Goal: Task Accomplishment & Management: Manage account settings

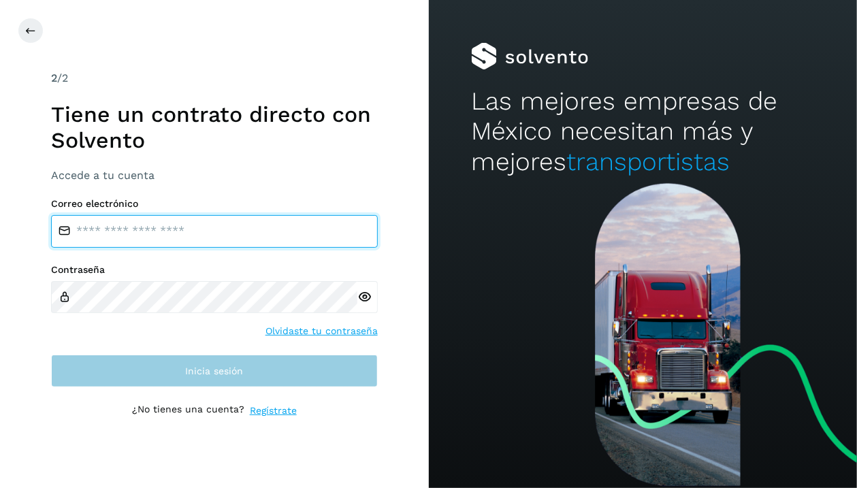
type input "**********"
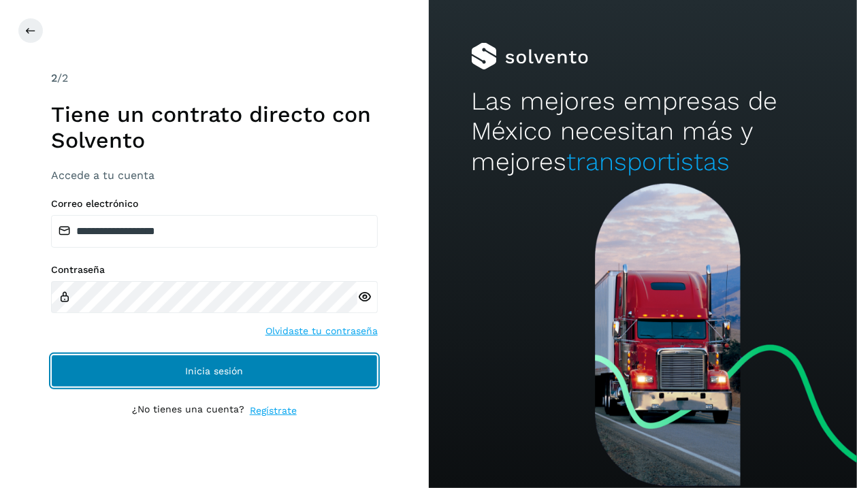
click at [169, 357] on button "Inicia sesión" at bounding box center [214, 371] width 327 height 33
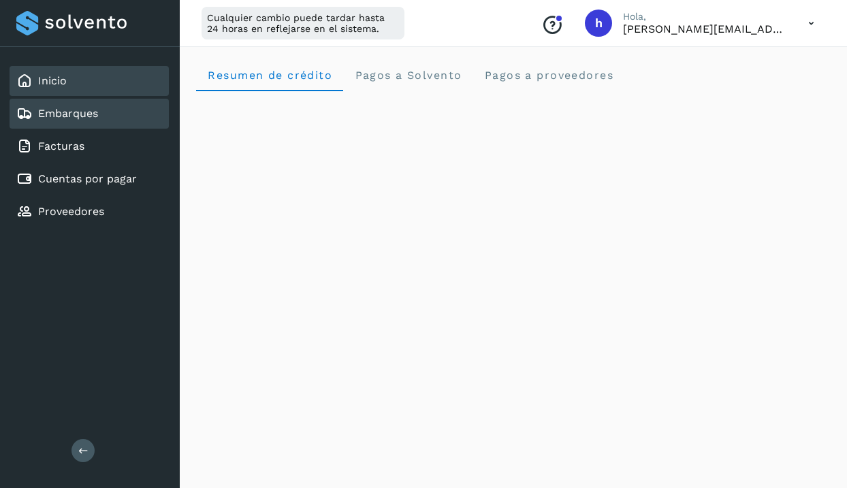
click at [104, 120] on div "Embarques" at bounding box center [89, 114] width 159 height 30
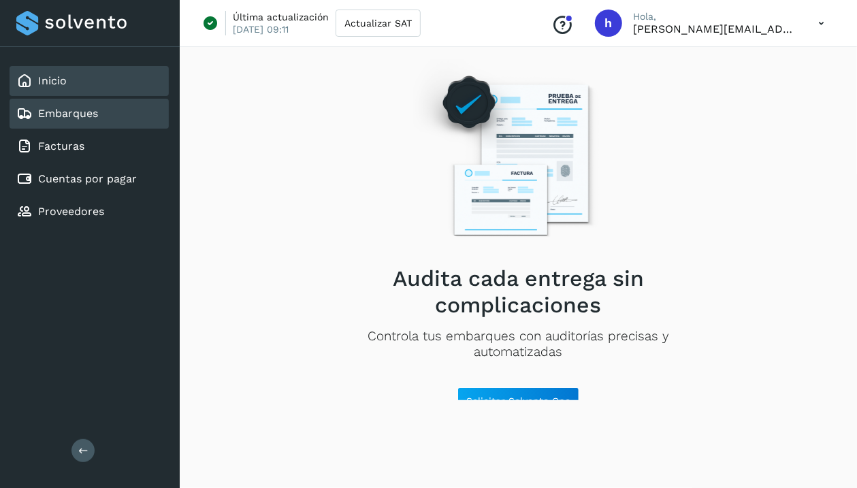
click at [74, 89] on div "Inicio" at bounding box center [89, 81] width 159 height 30
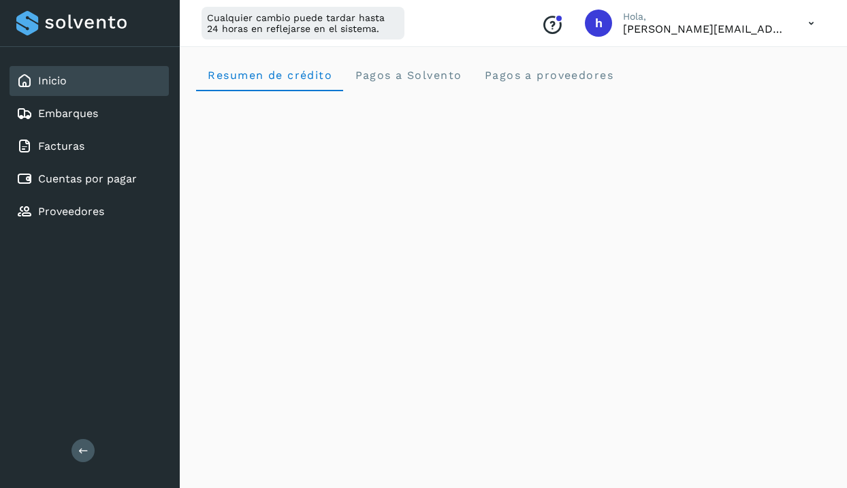
click at [95, 459] on div "Inicio Embarques Facturas Cuentas por pagar Proveedores Salir" at bounding box center [90, 244] width 180 height 488
click at [90, 456] on button at bounding box center [82, 450] width 23 height 23
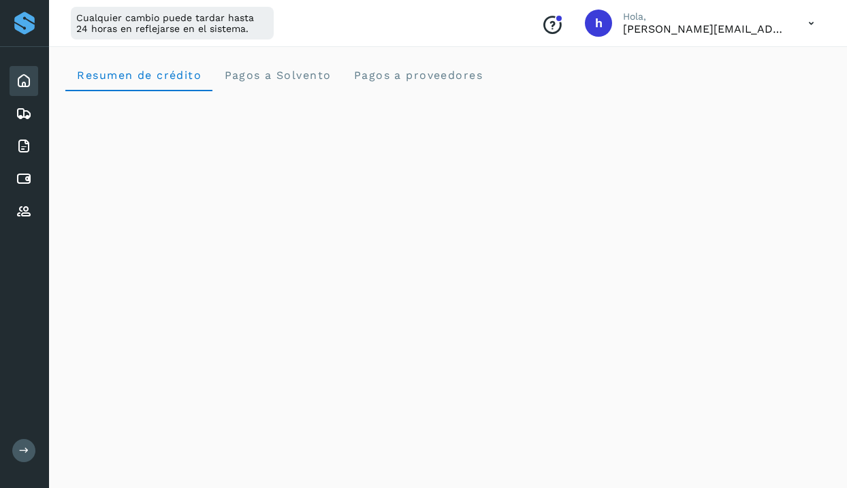
click at [576, 63] on div "Resumen de crédito Pagos a Solvento Pagos a proveedores" at bounding box center [447, 75] width 765 height 33
click at [520, 39] on div "Cualquier cambio puede tardar hasta 24 horas en reflejarse en el sistema. Conoc…" at bounding box center [448, 23] width 798 height 47
click at [34, 112] on div "Embarques" at bounding box center [24, 114] width 29 height 30
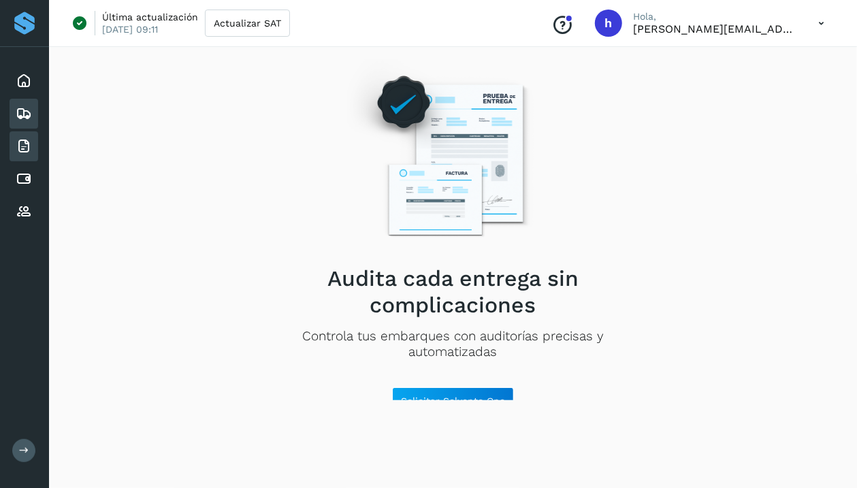
click at [34, 140] on div "Facturas" at bounding box center [24, 146] width 29 height 30
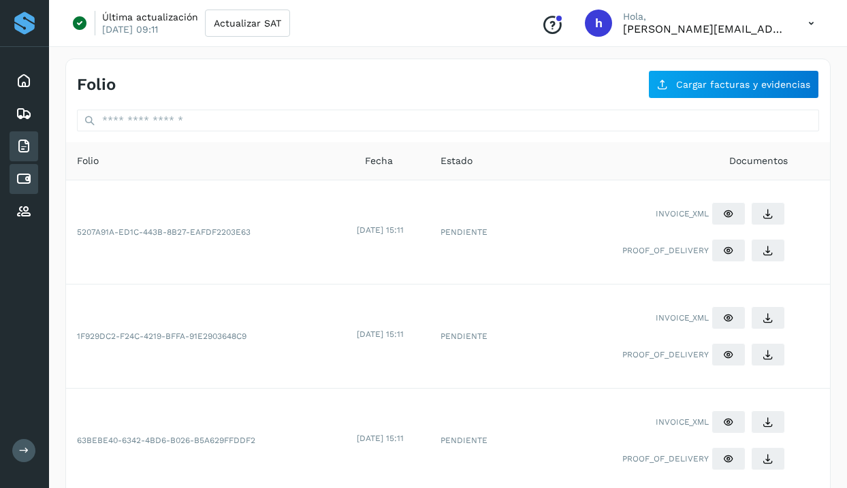
click at [30, 173] on icon at bounding box center [24, 179] width 16 height 16
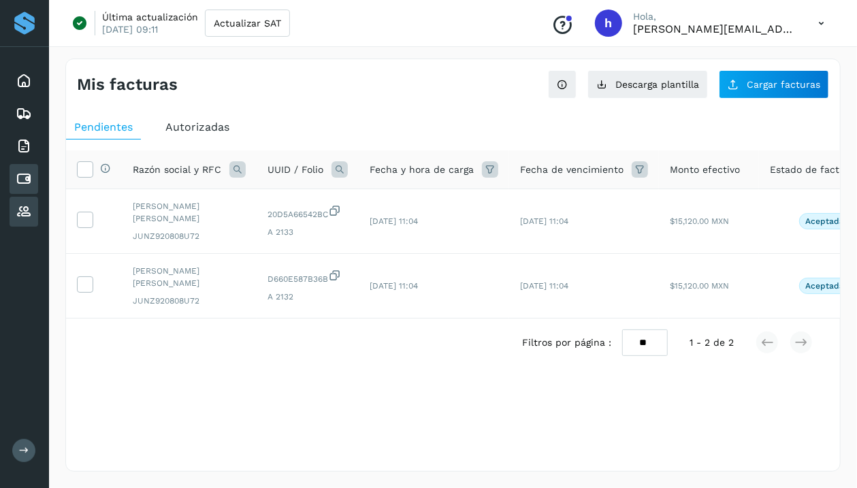
click at [30, 212] on icon at bounding box center [24, 212] width 16 height 16
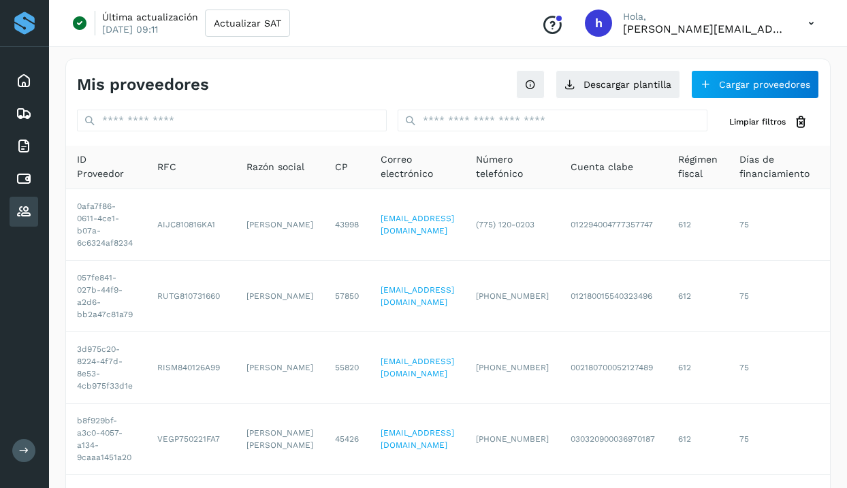
click at [563, 25] on icon "Conoce nuestros beneficios" at bounding box center [552, 25] width 22 height 22
click at [240, 31] on button "Actualizar SAT" at bounding box center [247, 23] width 85 height 27
click at [813, 27] on icon at bounding box center [811, 24] width 28 height 28
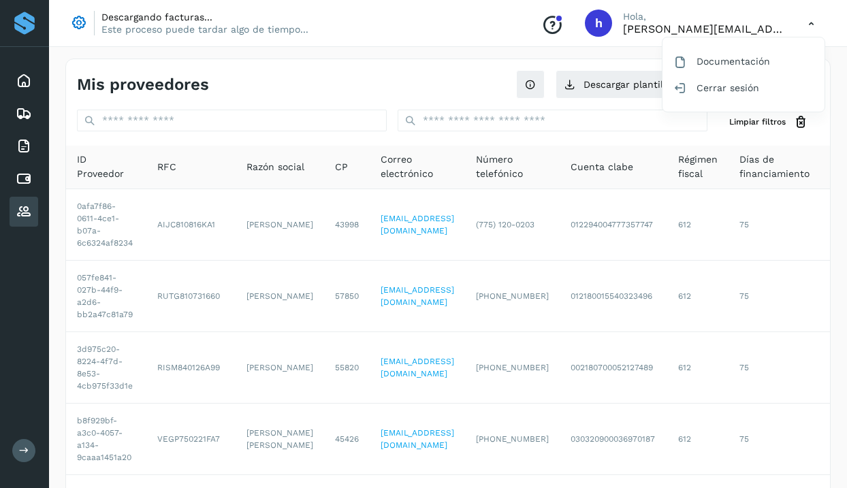
click at [445, 29] on div at bounding box center [423, 244] width 847 height 488
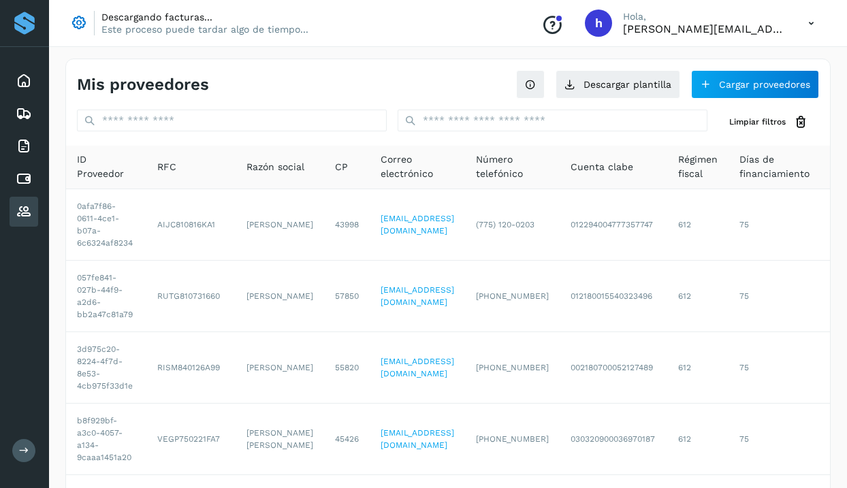
click at [385, 60] on div "Mis proveedores Descargar plantilla Cargar proveedores" at bounding box center [448, 78] width 764 height 39
